Goal: Find specific page/section: Find specific page/section

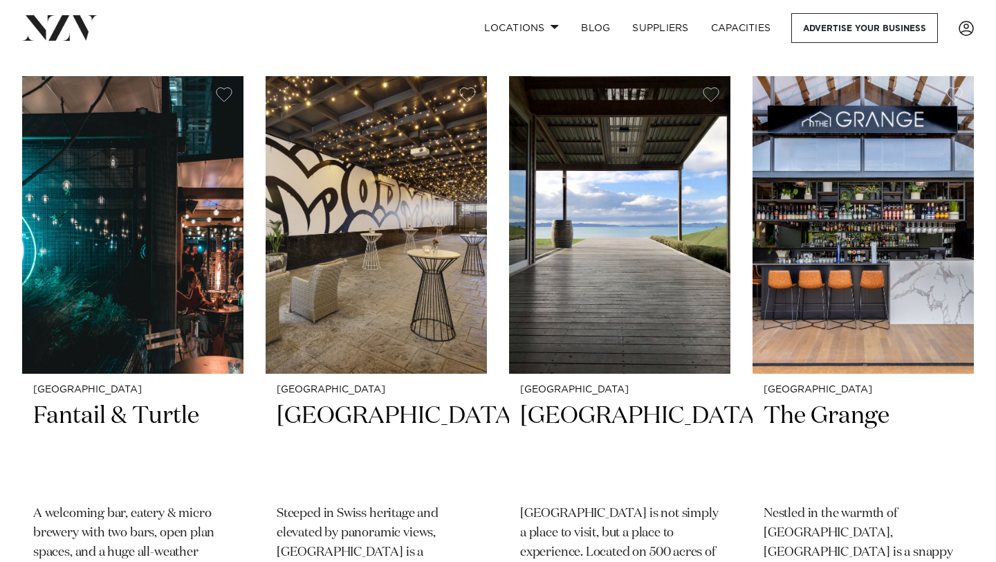
scroll to position [547, 0]
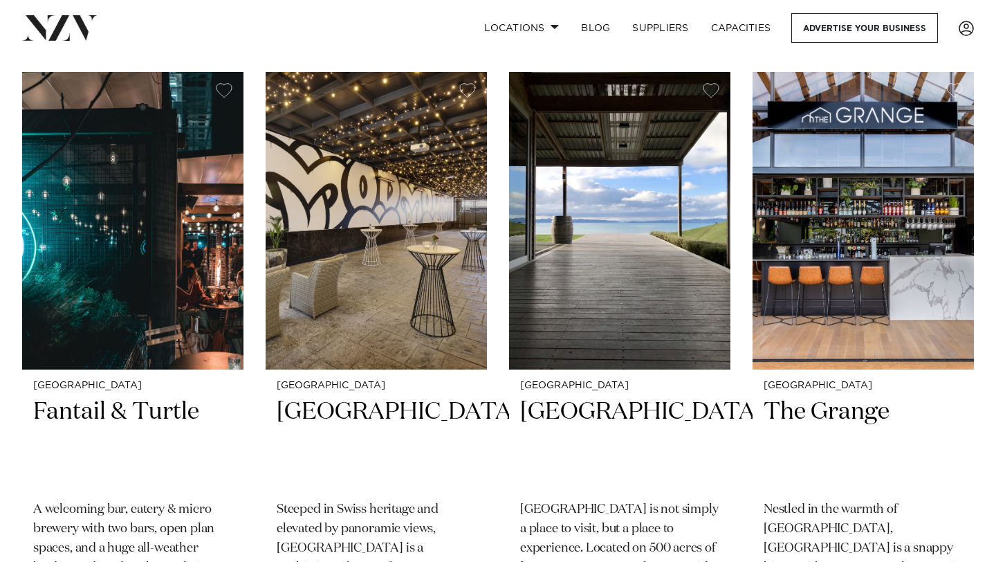
click at [309, 245] on img at bounding box center [376, 220] width 221 height 297
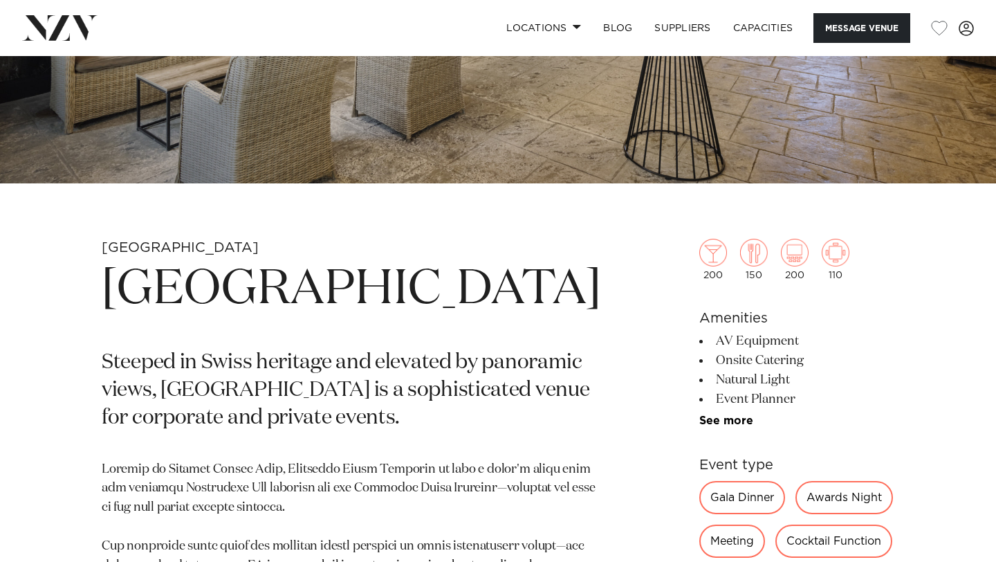
scroll to position [345, 0]
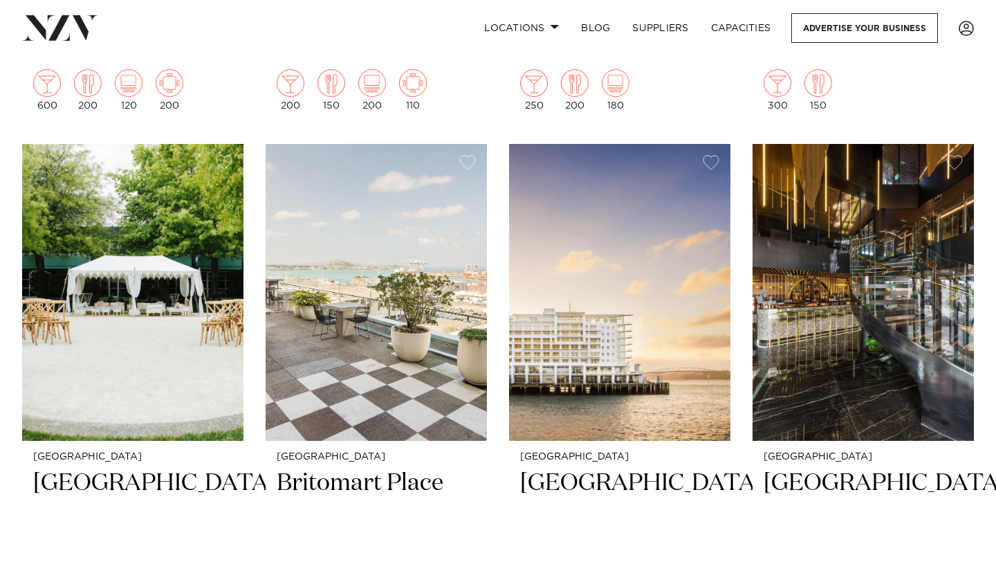
scroll to position [1074, 0]
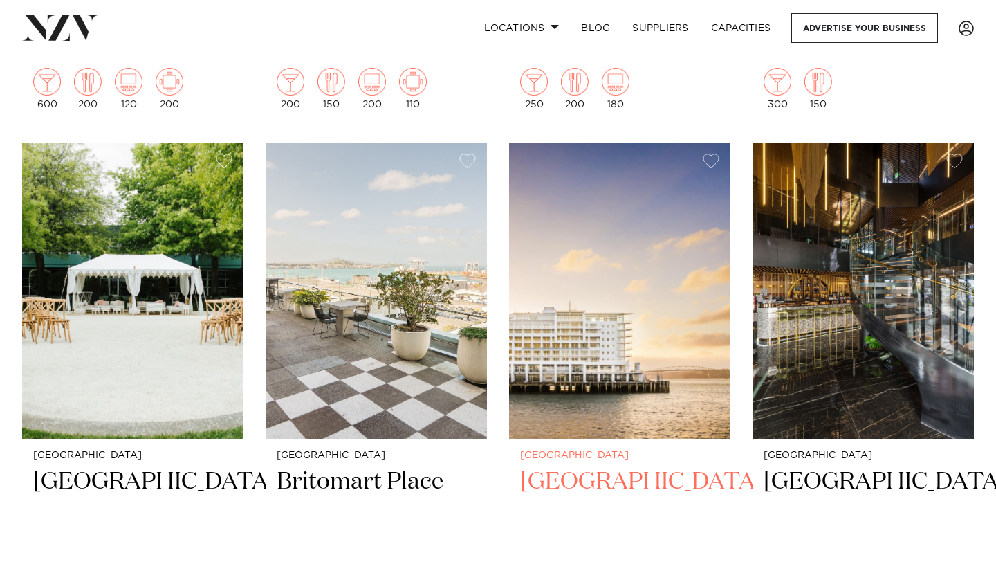
click at [539, 305] on img at bounding box center [619, 291] width 221 height 297
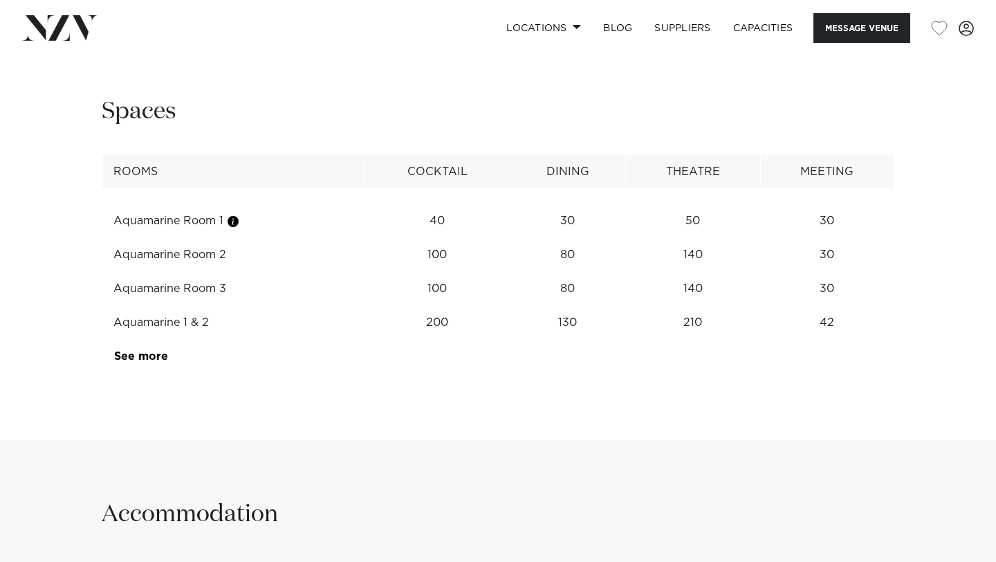
scroll to position [1789, 0]
click at [158, 349] on td "See more" at bounding box center [167, 357] width 131 height 34
